Goal: Task Accomplishment & Management: Manage account settings

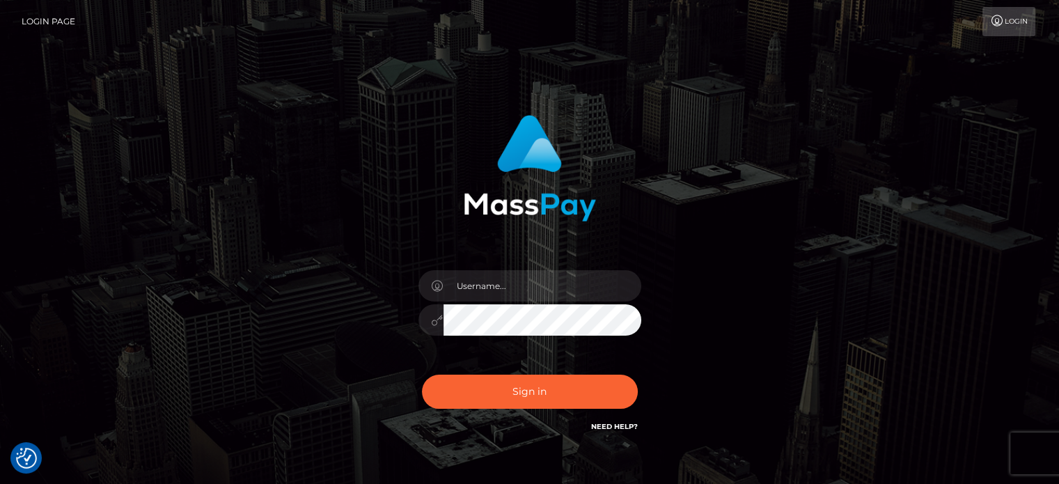
click at [716, 306] on div at bounding box center [529, 281] width 386 height 354
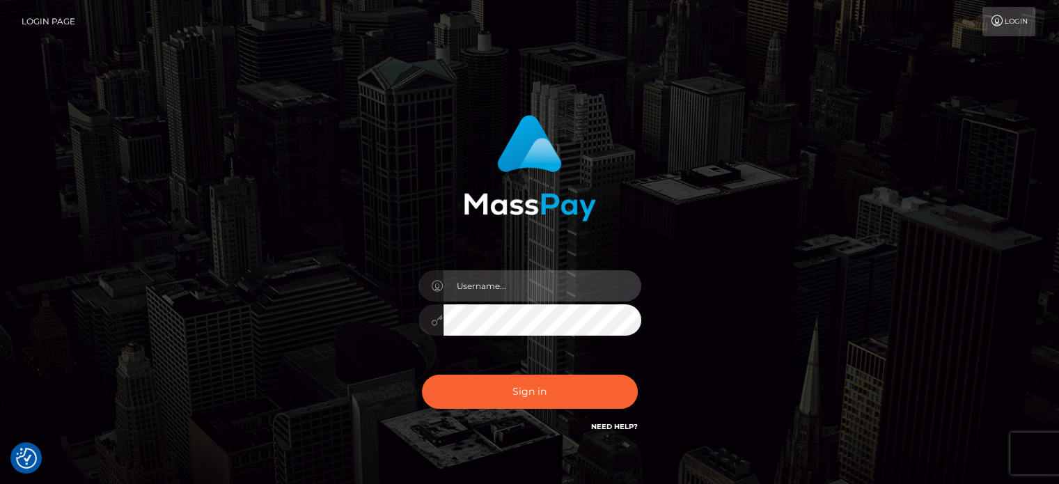
click at [498, 289] on input "text" at bounding box center [542, 285] width 198 height 31
paste input "Glenn.B2"
type input "Glenn.B2"
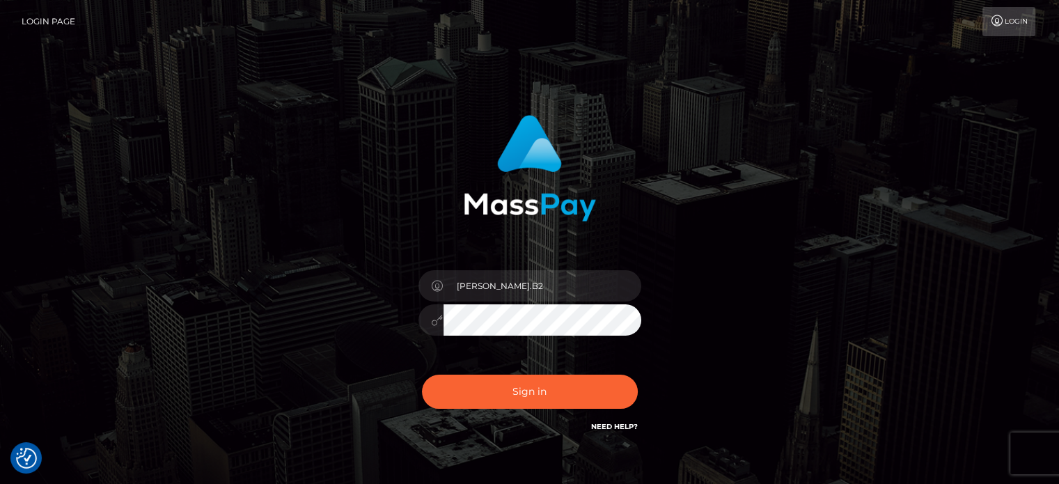
click at [178, 254] on div "Glenn.B2 Sign in" at bounding box center [529, 281] width 793 height 354
click at [536, 386] on button "Sign in" at bounding box center [530, 391] width 216 height 34
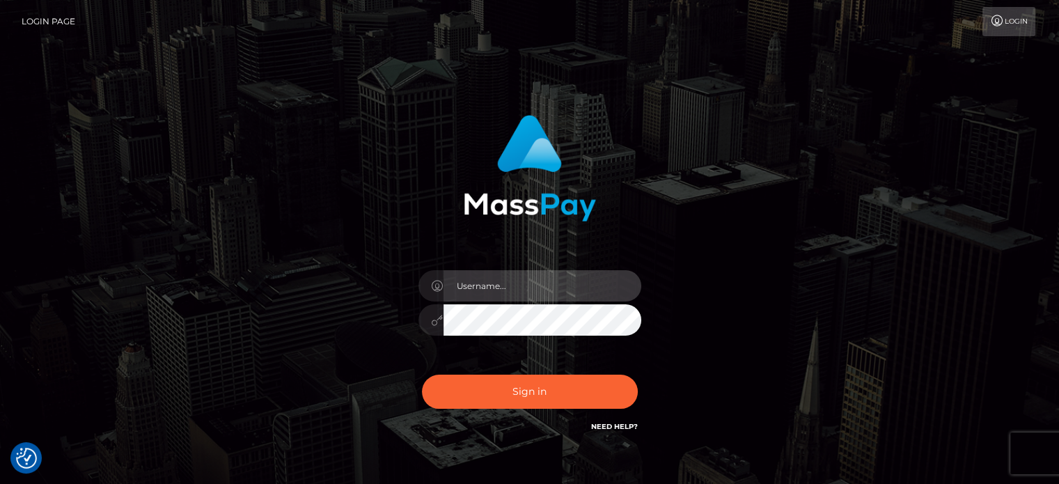
click at [539, 300] on input "text" at bounding box center [542, 285] width 198 height 31
paste input "Glenn.B2"
type input "Glenn.B2"
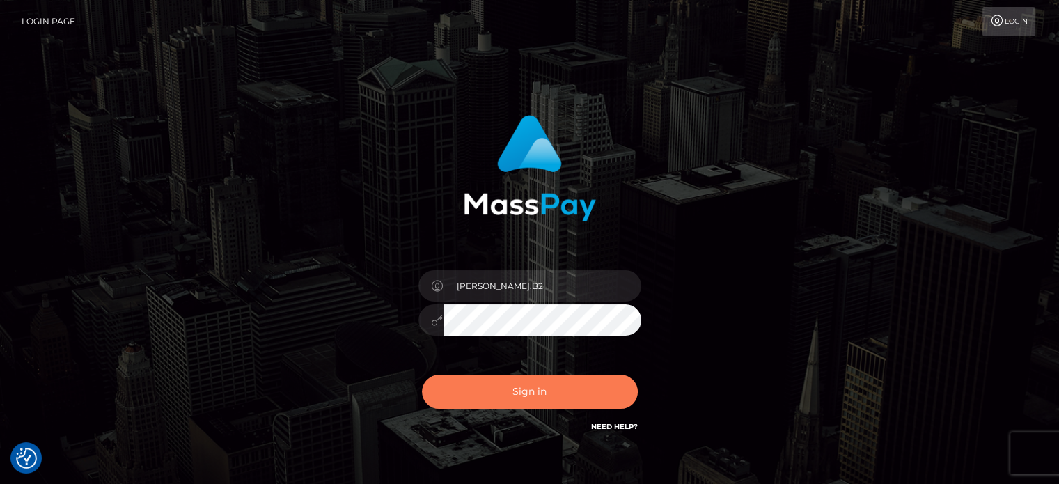
click at [542, 391] on button "Sign in" at bounding box center [530, 391] width 216 height 34
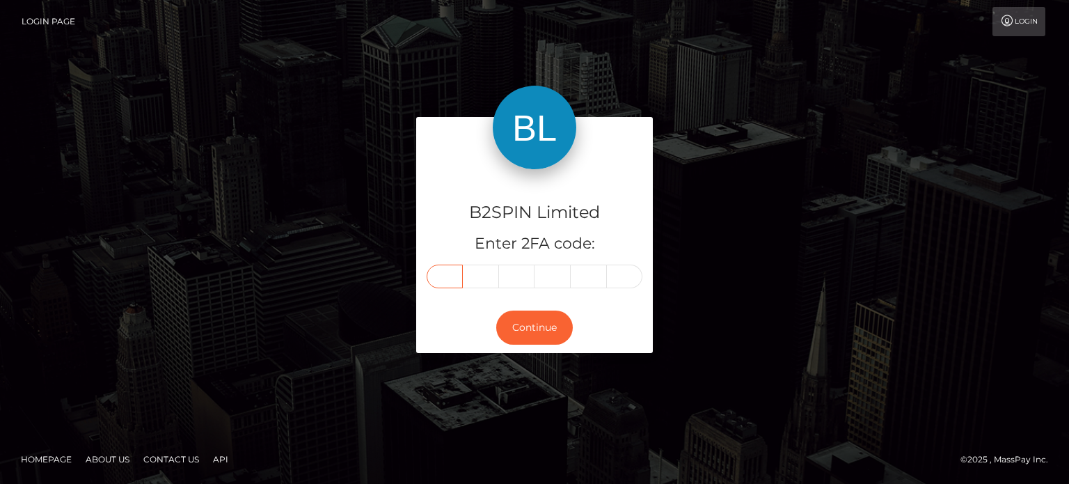
click at [448, 278] on input "text" at bounding box center [445, 276] width 36 height 24
paste input "3"
type input "3"
type input "1"
type input "7"
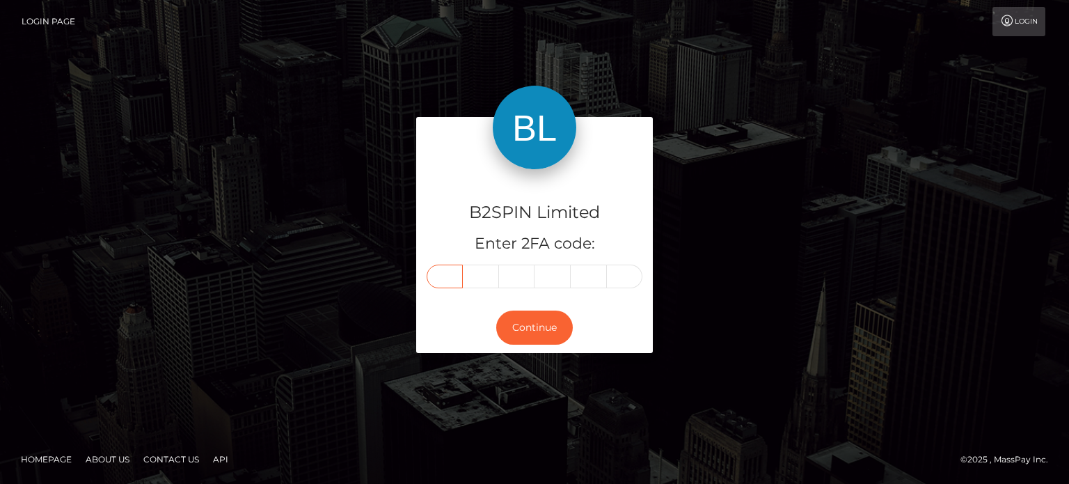
type input "2"
type input "0"
type input "9"
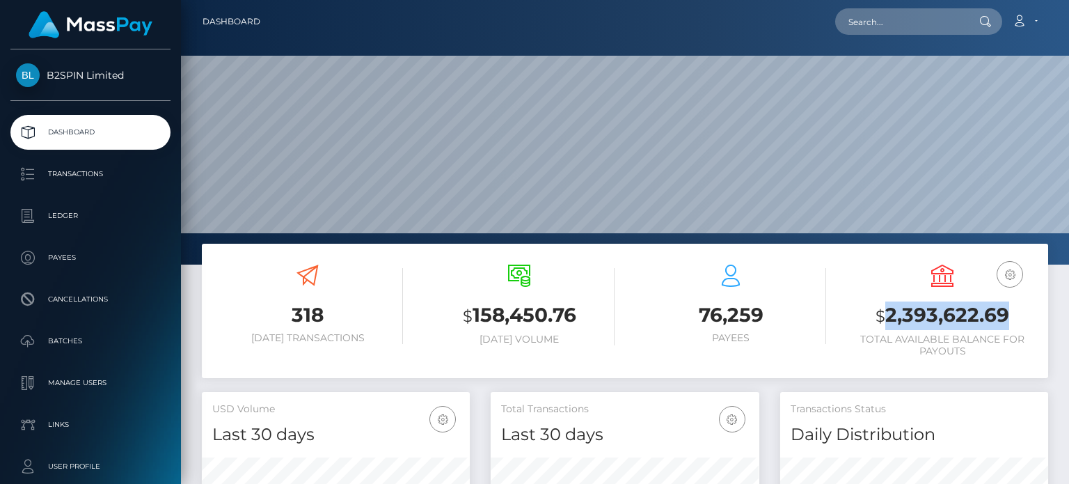
scroll to position [285, 267]
drag, startPoint x: 888, startPoint y: 313, endPoint x: 1013, endPoint y: 314, distance: 125.3
click at [1013, 314] on h3 "$ 2,393,622.69" at bounding box center [942, 315] width 191 height 29
copy h3 "2,393,622.69"
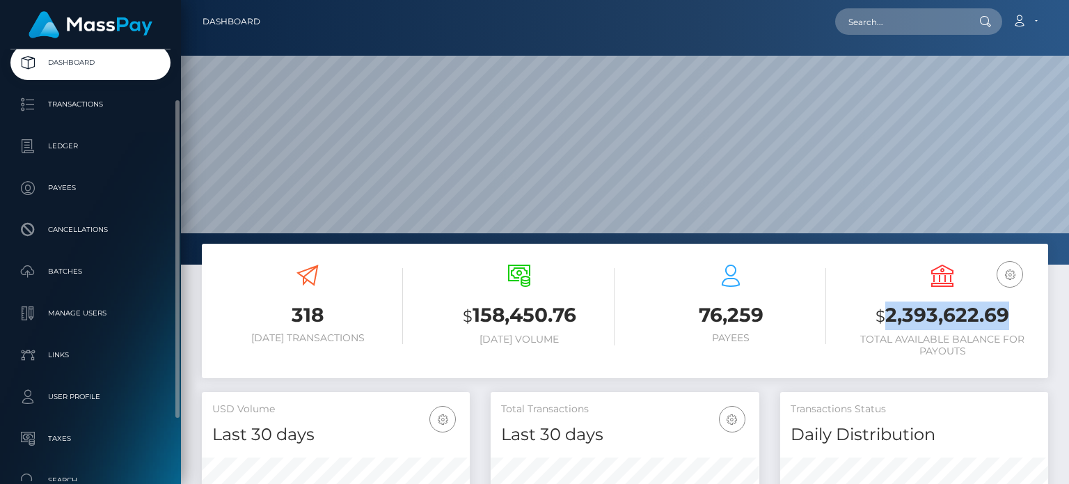
scroll to position [0, 0]
